Goal: Task Accomplishment & Management: Manage account settings

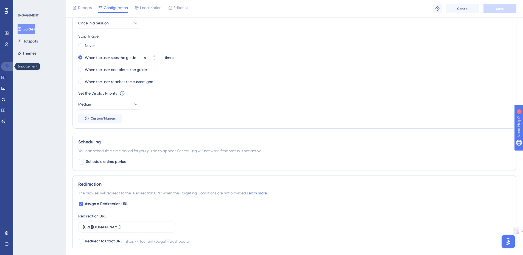
click at [4, 68] on icon at bounding box center [6, 66] width 4 height 4
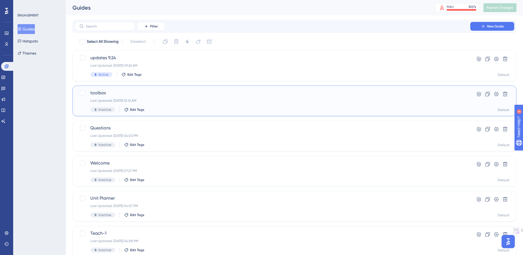
click at [135, 97] on div "toolbox Last Updated: [DATE] 10:12 AM Inactive Edit Tags" at bounding box center [272, 101] width 364 height 23
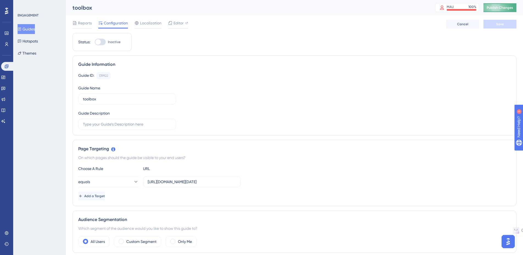
click at [503, 7] on span "Publish Changes" at bounding box center [500, 7] width 26 height 4
click at [173, 11] on button at bounding box center [170, 10] width 9 height 9
click at [80, 24] on span "Reports" at bounding box center [85, 23] width 14 height 7
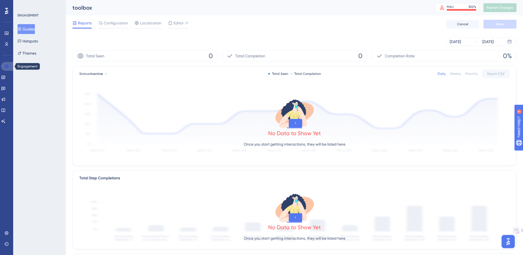
click at [7, 67] on icon at bounding box center [6, 66] width 4 height 4
